Goal: Task Accomplishment & Management: Complete application form

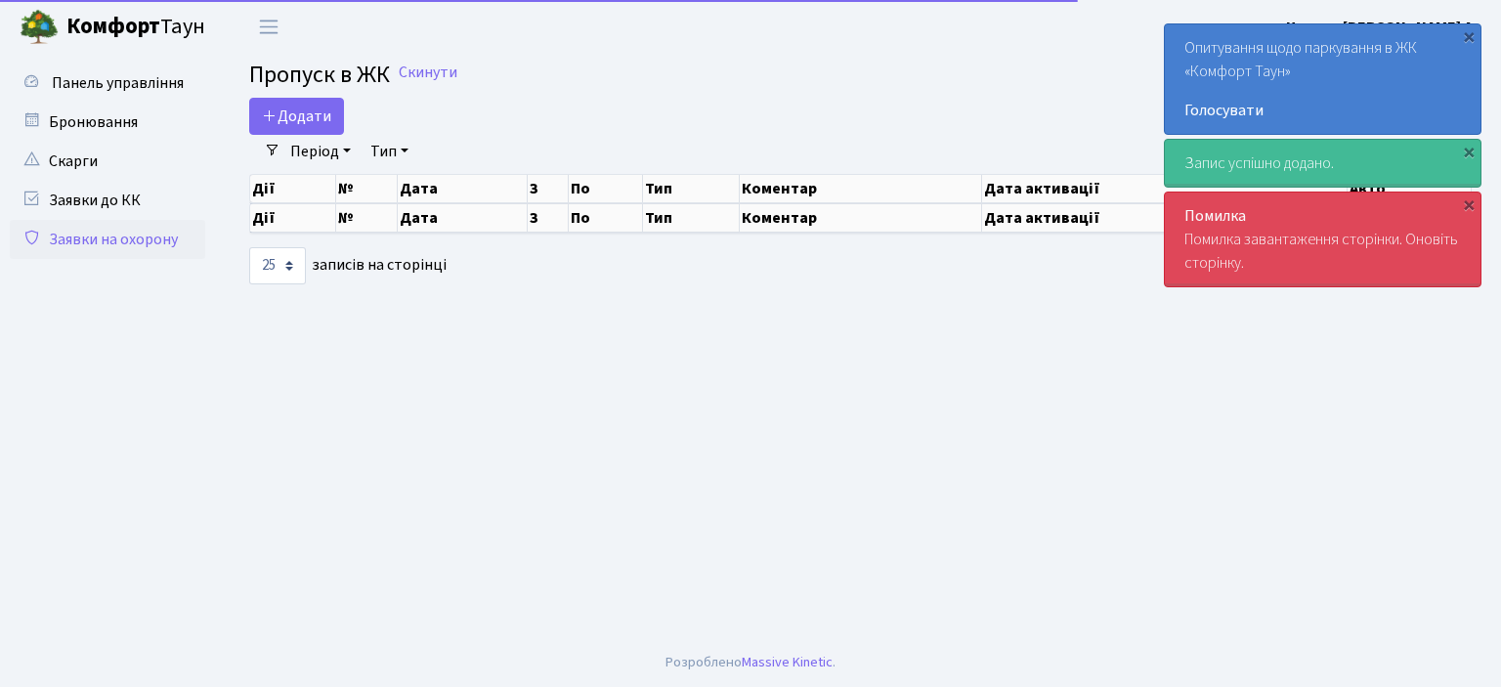
select select "25"
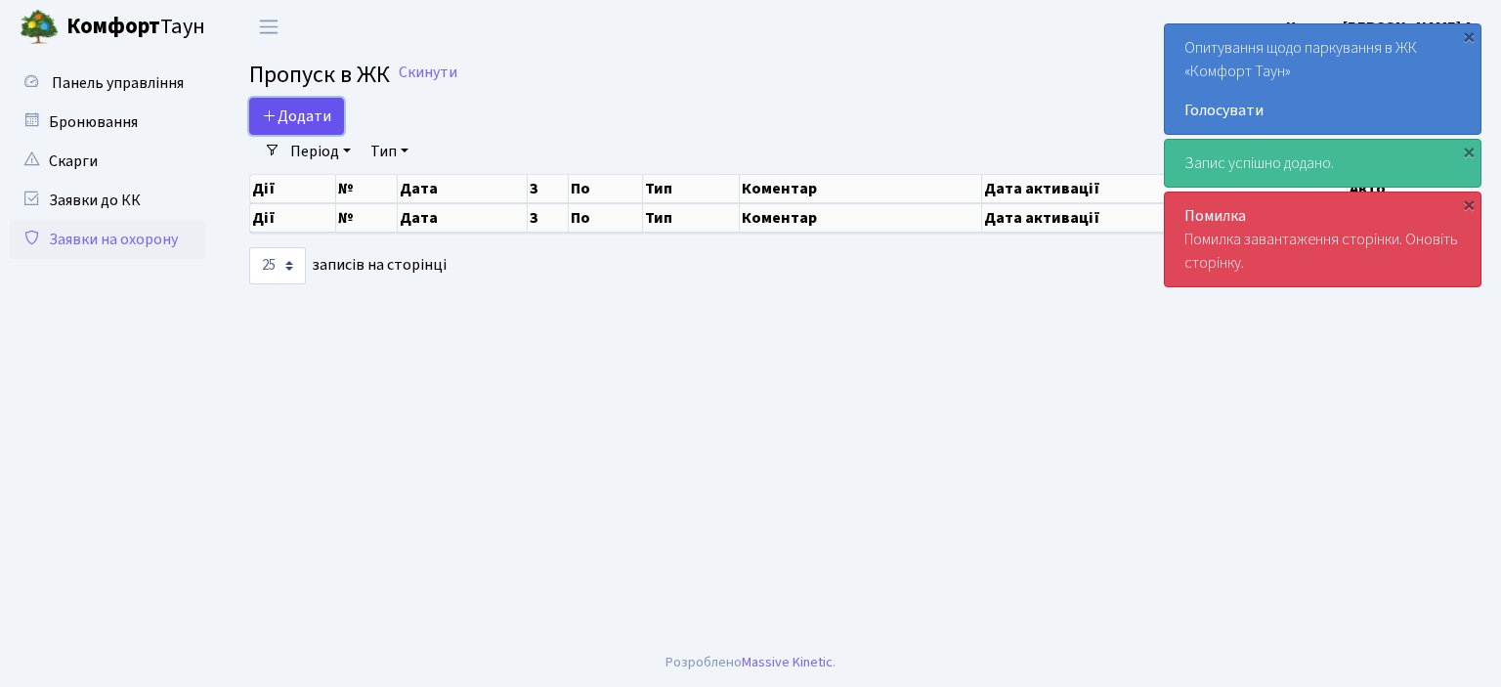
click at [266, 106] on span "Додати" at bounding box center [296, 117] width 69 height 22
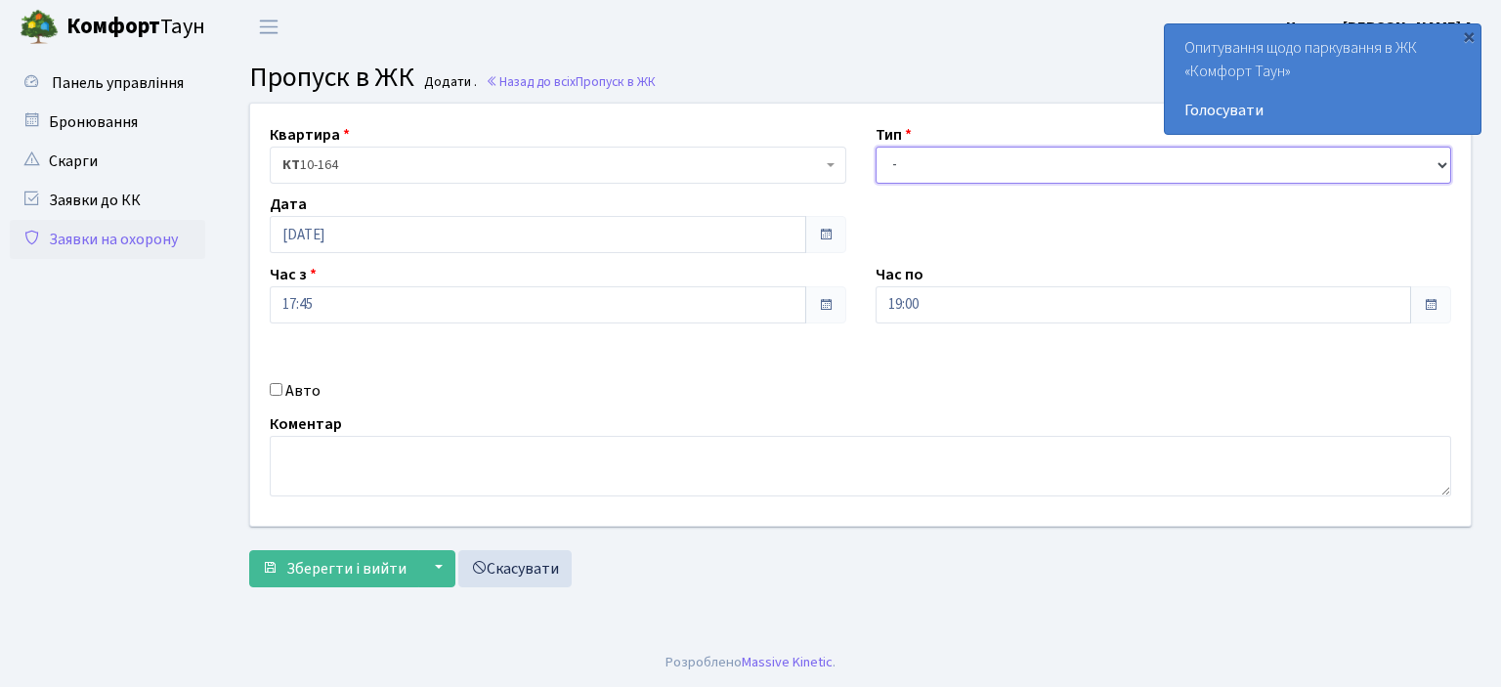
click at [1436, 165] on select "- Доставка Таксі Гості Сервіс" at bounding box center [1164, 165] width 577 height 37
select select "1"
click at [876, 147] on select "- Доставка Таксі Гості Сервіс" at bounding box center [1164, 165] width 577 height 37
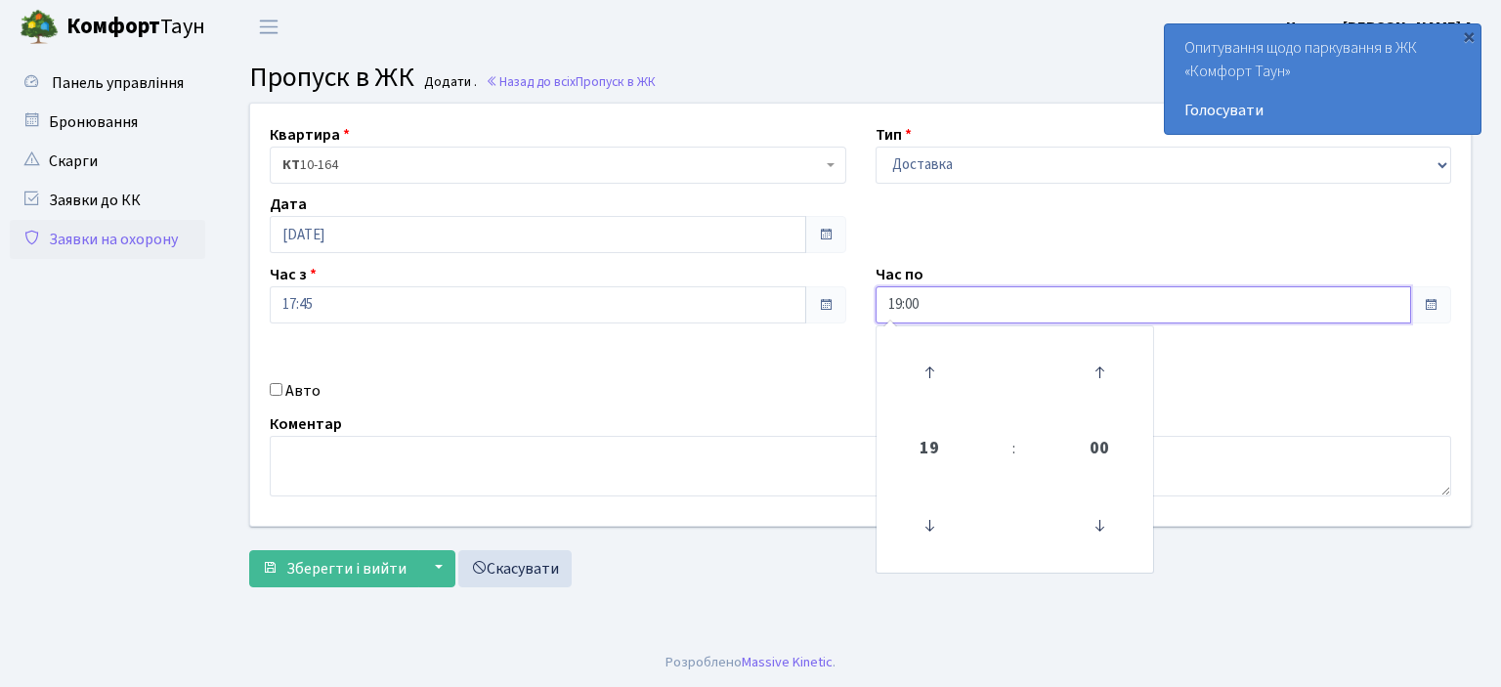
drag, startPoint x: 919, startPoint y: 305, endPoint x: 747, endPoint y: 318, distance: 172.5
click at [762, 312] on div "Квартира <b>КТ</b>&nbsp;&nbsp;&nbsp;&nbsp;10-164 КТ 10-164 Тип - Доставка Таксі…" at bounding box center [861, 315] width 1250 height 422
type input "22:00"
click at [274, 391] on input "Авто" at bounding box center [276, 389] width 13 height 13
checkbox input "true"
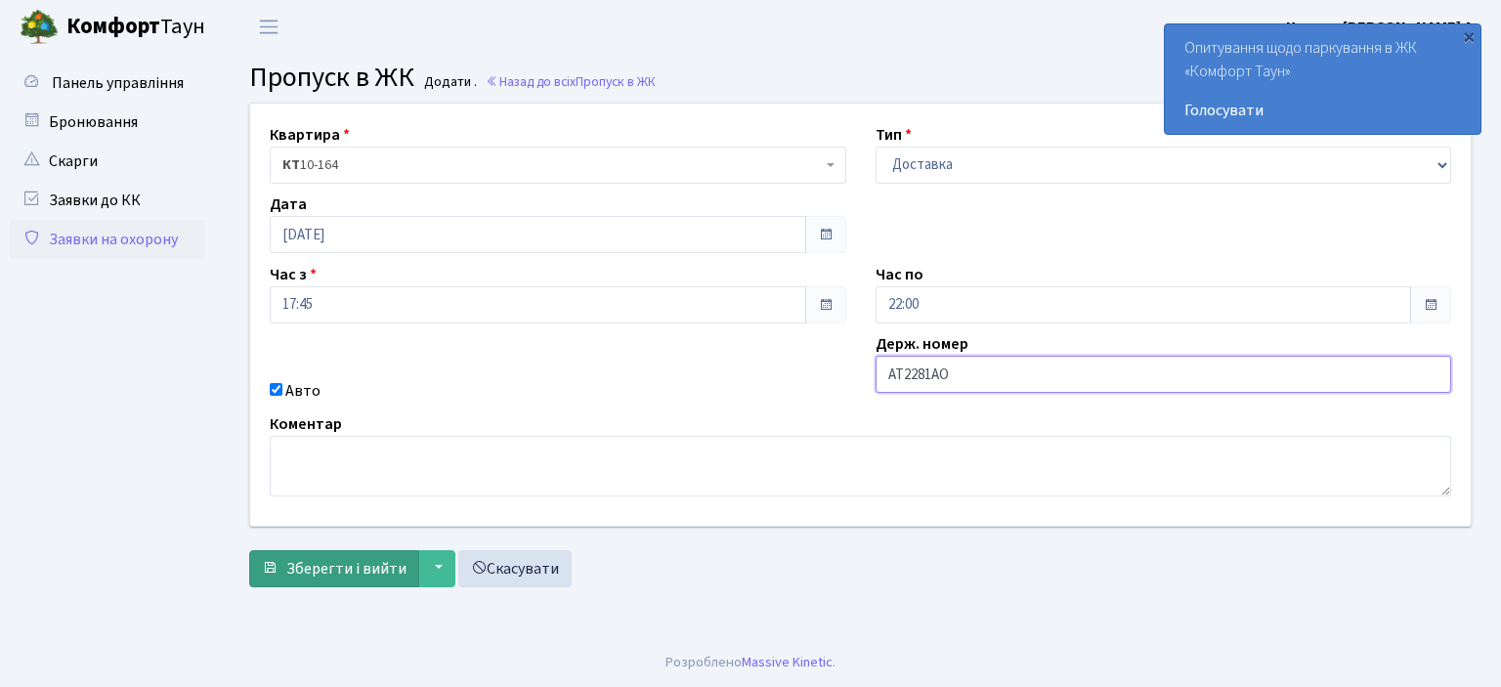
type input "AT2281AO"
click at [314, 562] on span "Зберегти і вийти" at bounding box center [346, 569] width 120 height 22
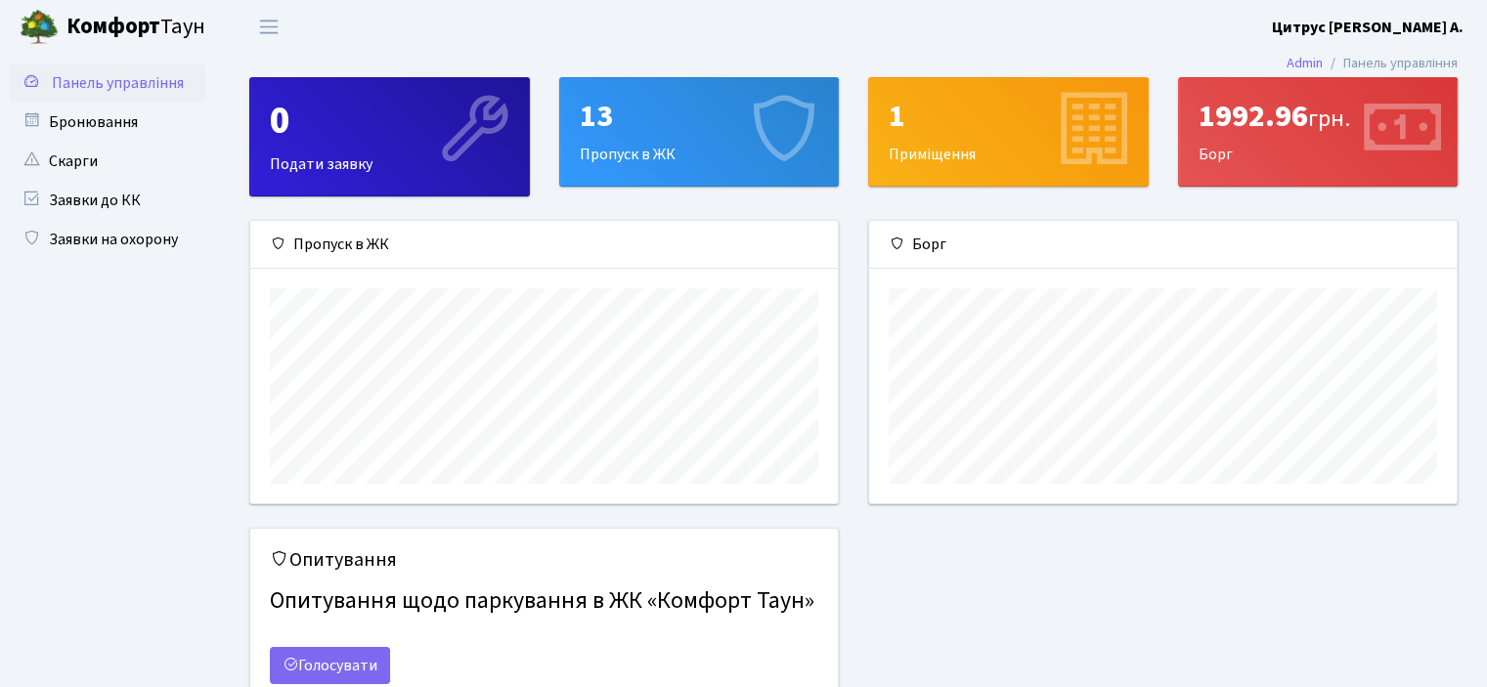
scroll to position [281, 586]
click at [134, 237] on link "Заявки на охорону" at bounding box center [107, 239] width 195 height 39
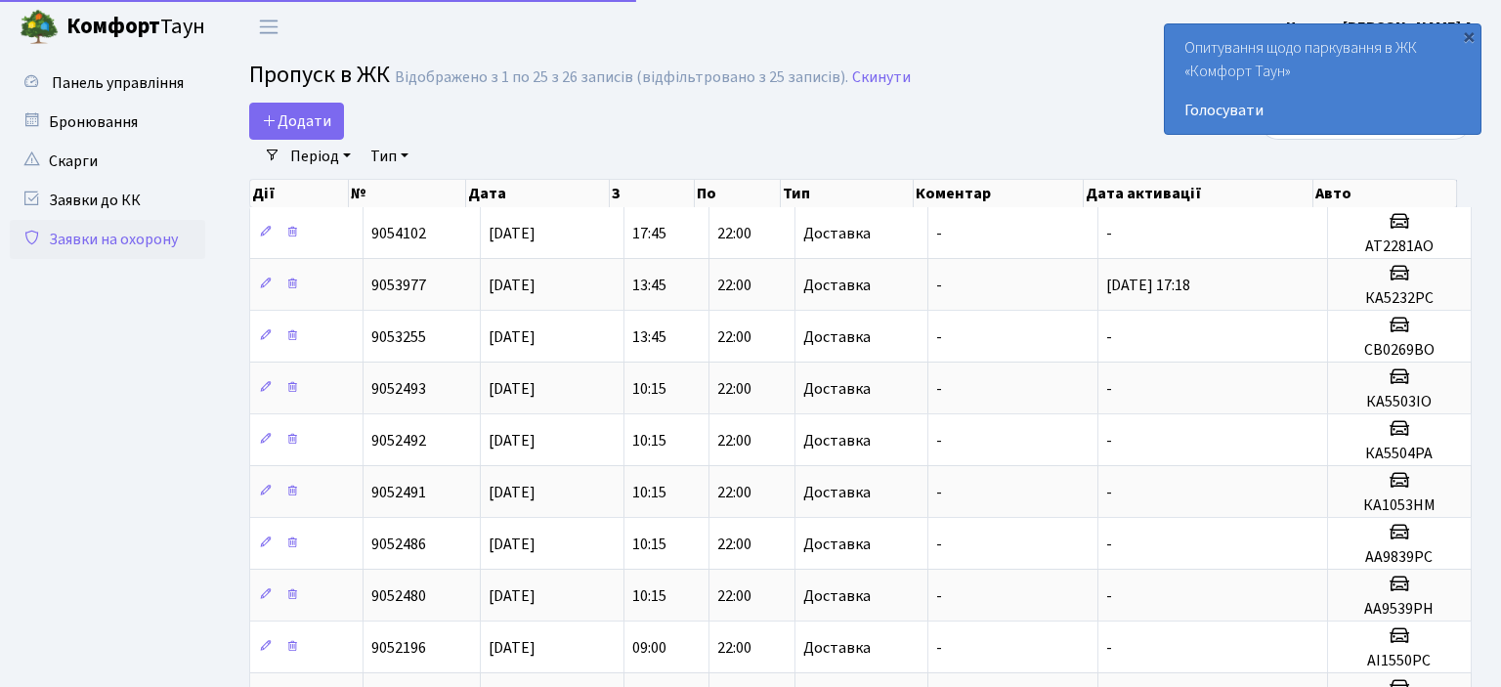
select select "25"
